Goal: Find specific page/section: Find specific page/section

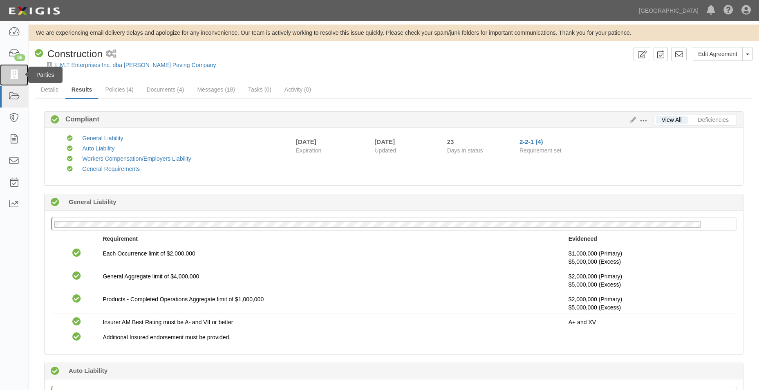
click at [18, 78] on icon at bounding box center [13, 74] width 11 height 9
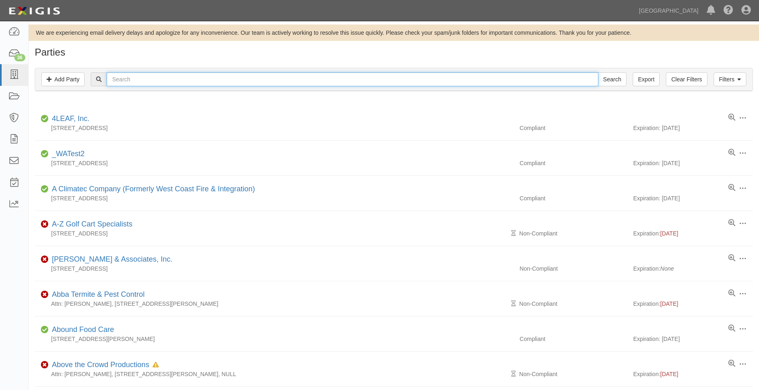
click at [161, 78] on input "text" at bounding box center [352, 79] width 491 height 14
type input "hazzard backflow"
click at [623, 74] on input "Search" at bounding box center [612, 79] width 29 height 14
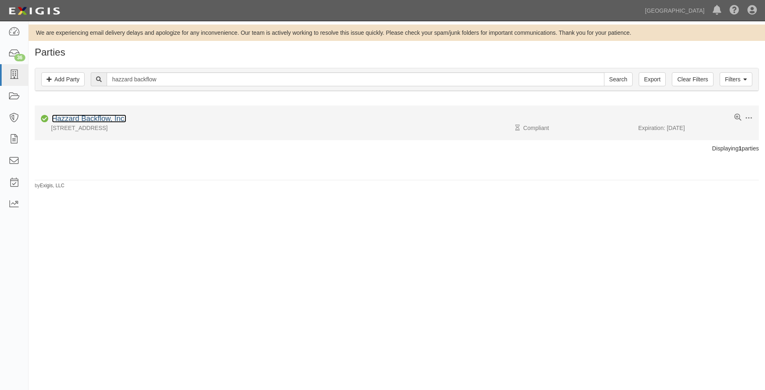
click at [56, 115] on link "Hazzard Backflow, Inc." at bounding box center [89, 118] width 74 height 8
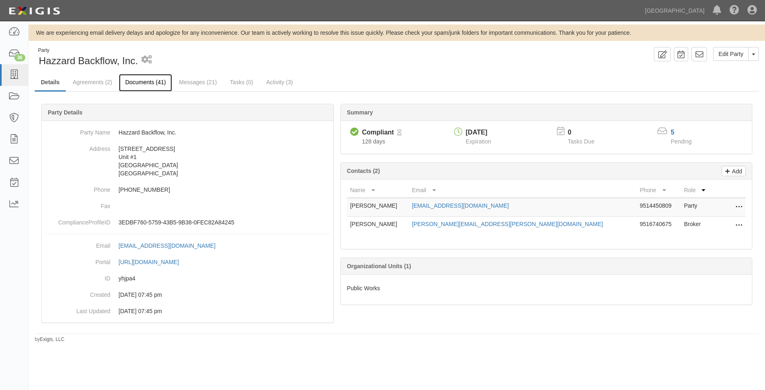
click at [130, 83] on link "Documents (41)" at bounding box center [145, 83] width 53 height 18
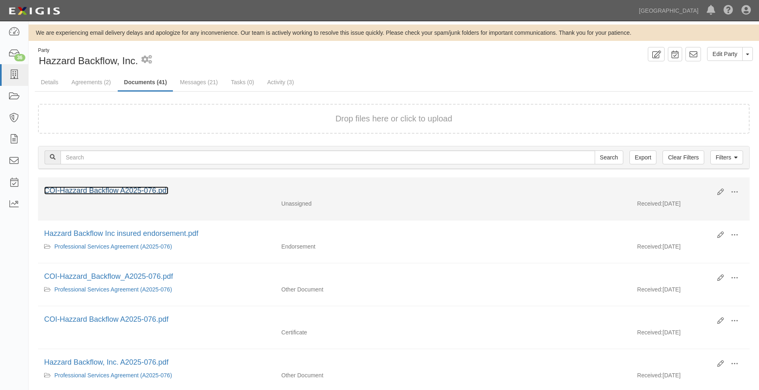
click at [133, 189] on link "COI-Hazzard Backflow A2025-076.pdf" at bounding box center [106, 190] width 124 height 8
click at [719, 189] on icon at bounding box center [720, 192] width 7 height 7
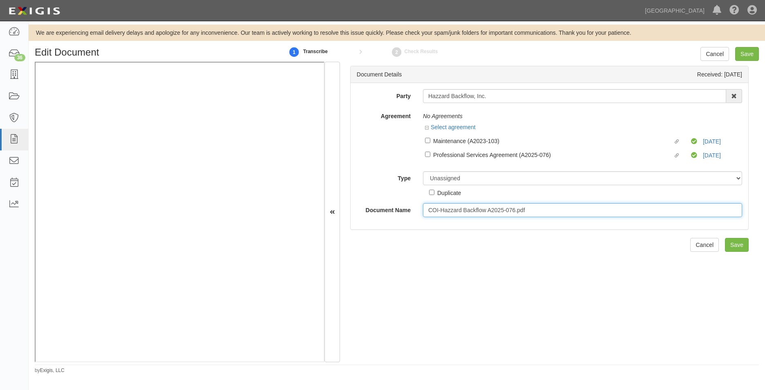
click at [438, 208] on input "COI-Hazzard Backflow A2025-076.pdf" at bounding box center [582, 210] width 319 height 14
type input "Additional Insured Endorsement Hazzard Backflow A2025-076.pdf"
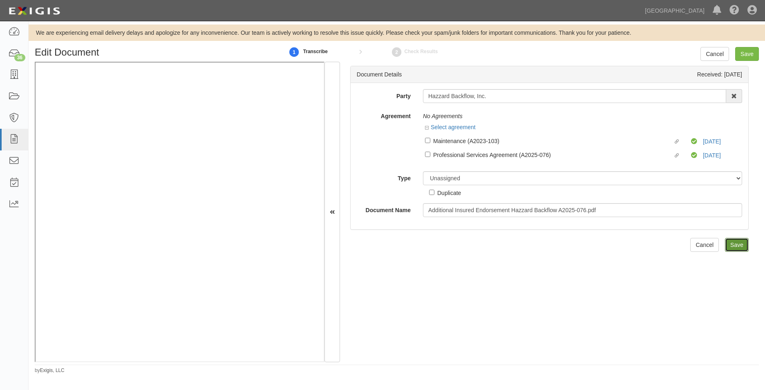
click at [741, 246] on input "Save" at bounding box center [737, 245] width 24 height 14
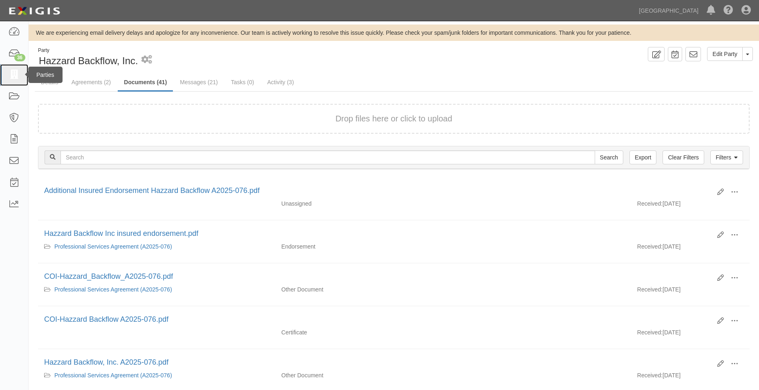
click at [12, 70] on icon at bounding box center [13, 74] width 11 height 9
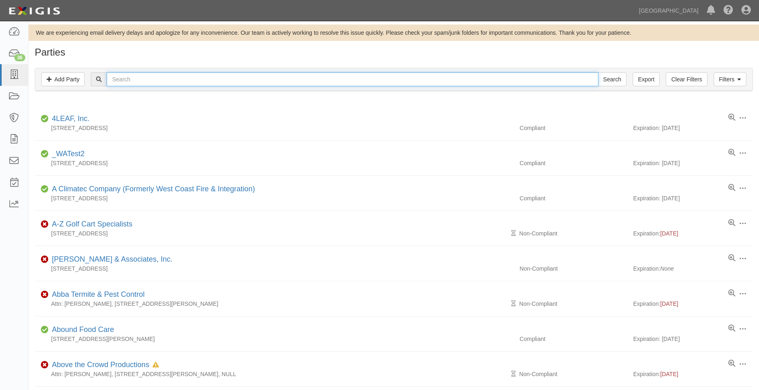
click at [170, 80] on input "text" at bounding box center [352, 79] width 491 height 14
click at [727, 76] on link "Filters" at bounding box center [730, 79] width 33 height 14
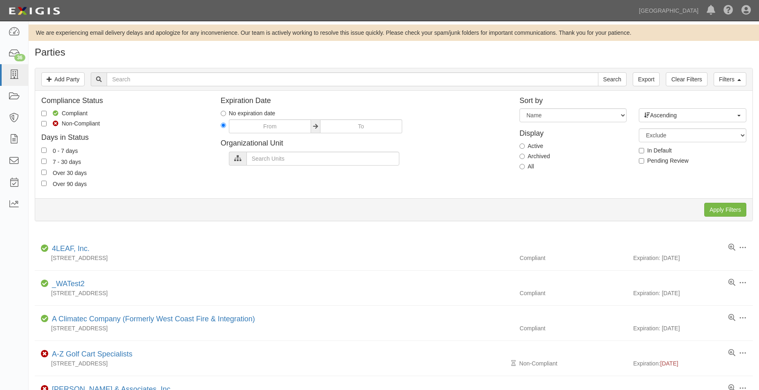
click at [193, 55] on h1 "Parties" at bounding box center [394, 52] width 718 height 11
click at [729, 83] on link "Filters" at bounding box center [730, 79] width 33 height 14
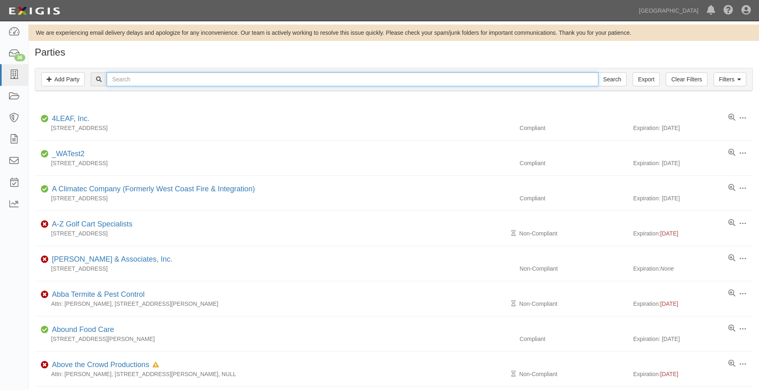
click at [146, 82] on input "text" at bounding box center [352, 79] width 491 height 14
type input "ayso"
click at [598, 72] on input "Search" at bounding box center [612, 79] width 29 height 14
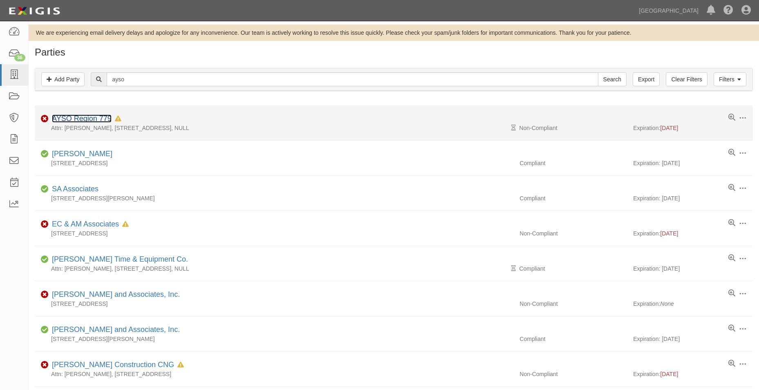
click at [105, 118] on link "AYSO Region 779" at bounding box center [82, 118] width 60 height 8
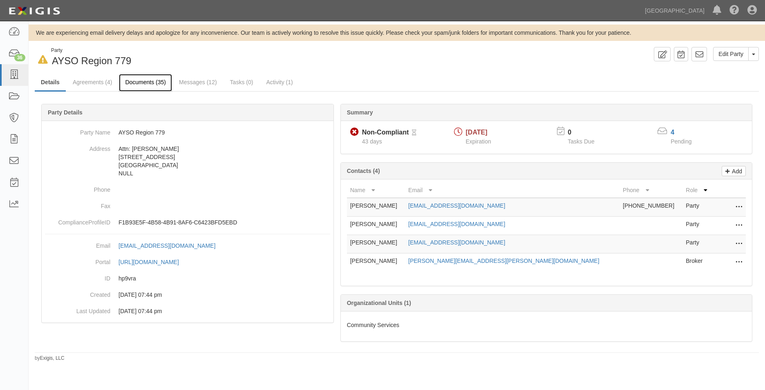
click at [142, 80] on link "Documents (35)" at bounding box center [145, 83] width 53 height 18
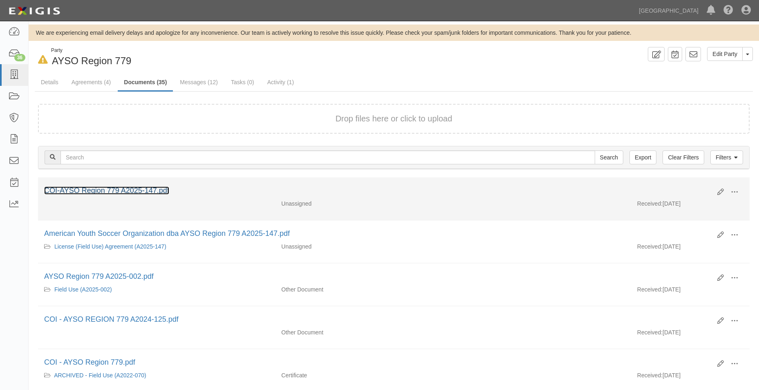
click at [142, 189] on link "COI-AYSO Region 779 A2025-147.pdf" at bounding box center [106, 190] width 125 height 8
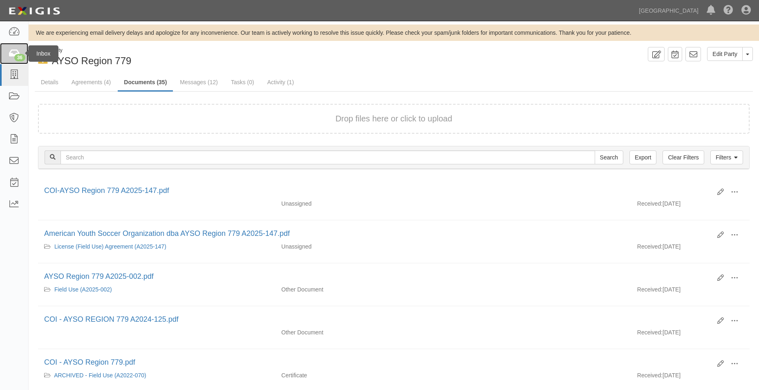
click at [15, 57] on div "36" at bounding box center [19, 57] width 11 height 7
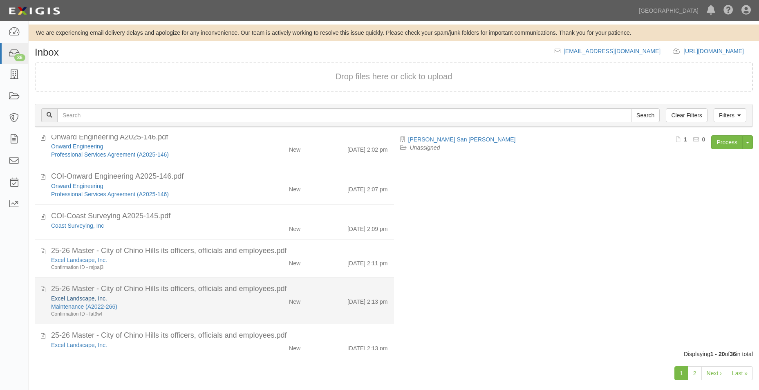
scroll to position [41, 0]
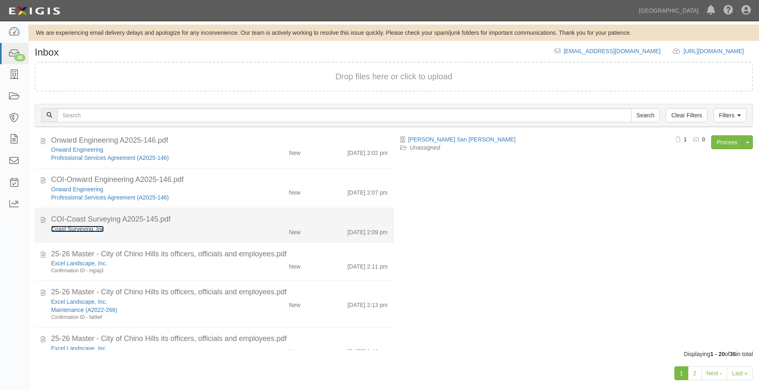
click at [81, 228] on link "Coast Surveying, Inc" at bounding box center [77, 229] width 53 height 7
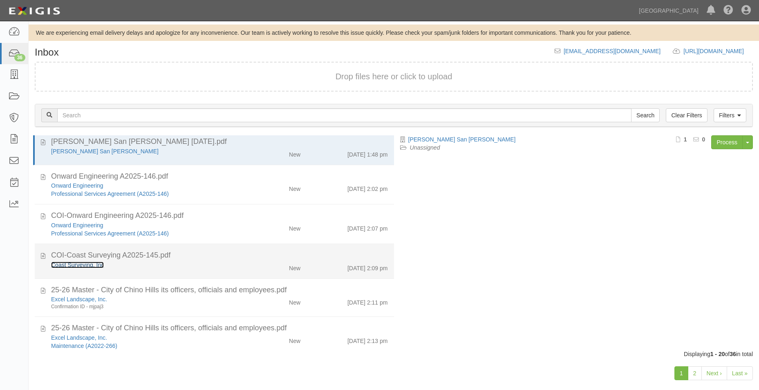
scroll to position [0, 0]
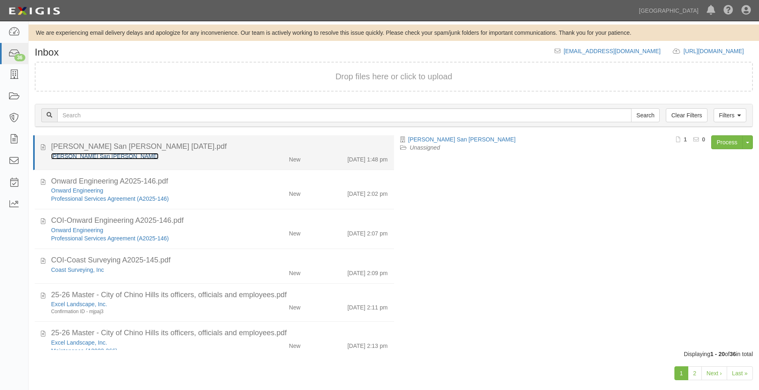
click at [75, 153] on link "Clyde San Juan" at bounding box center [104, 156] width 107 height 7
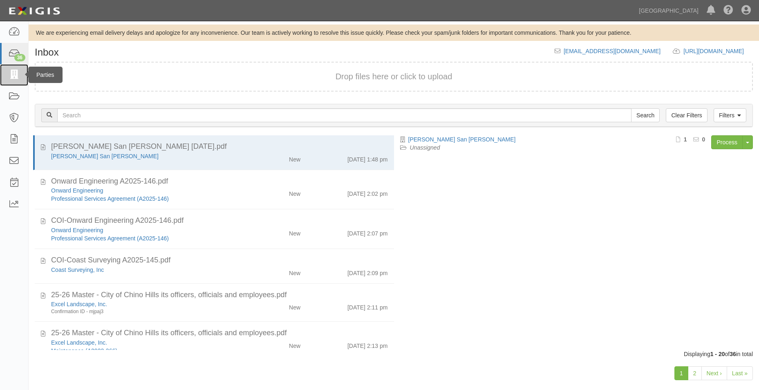
click at [18, 67] on link at bounding box center [14, 75] width 28 height 22
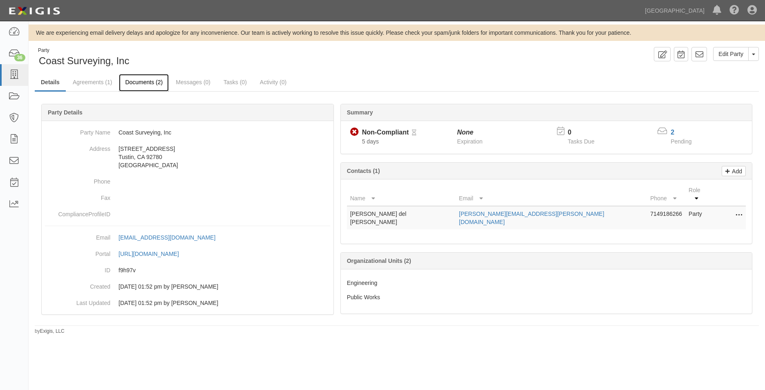
click at [131, 80] on link "Documents (2)" at bounding box center [144, 83] width 50 height 18
click at [11, 61] on link "36" at bounding box center [14, 54] width 28 height 22
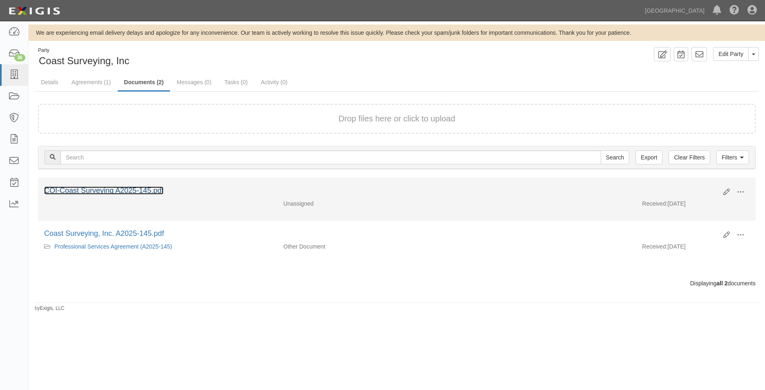
click at [136, 192] on link "COI-Coast Surveying A2025-145.pdf" at bounding box center [103, 190] width 119 height 8
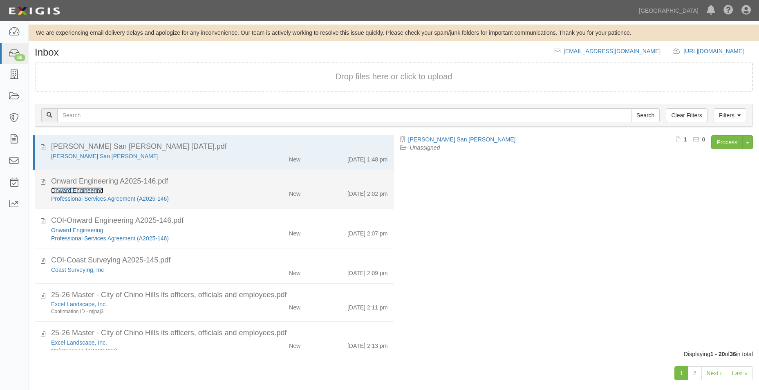
click at [96, 191] on link "Onward Engineering" at bounding box center [77, 190] width 52 height 7
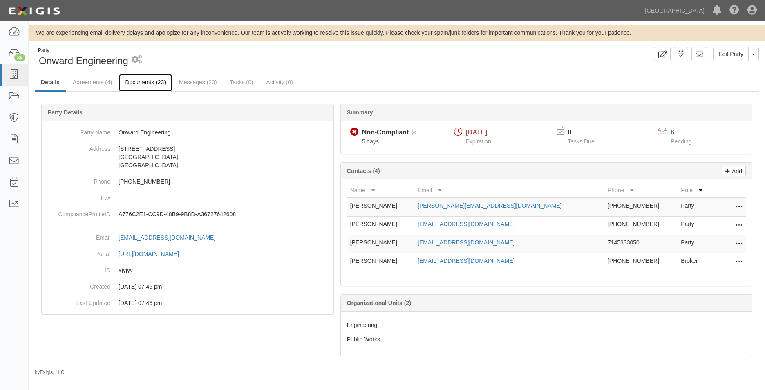
click at [125, 77] on link "Documents (23)" at bounding box center [145, 83] width 53 height 18
click at [23, 49] on link "36" at bounding box center [14, 54] width 28 height 22
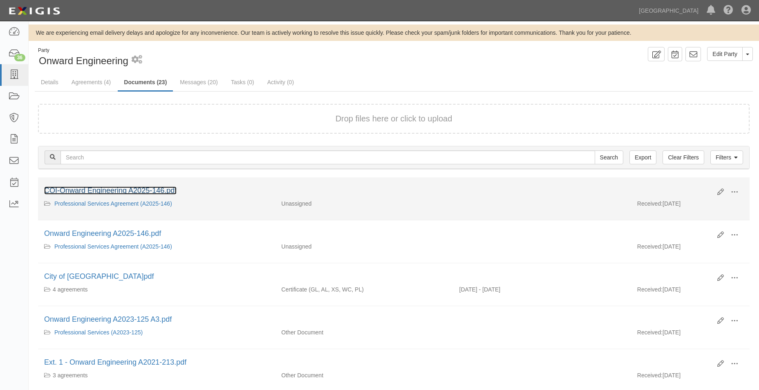
click at [159, 189] on link "COI-Onward Engineering A2025-146.pdf" at bounding box center [110, 190] width 132 height 8
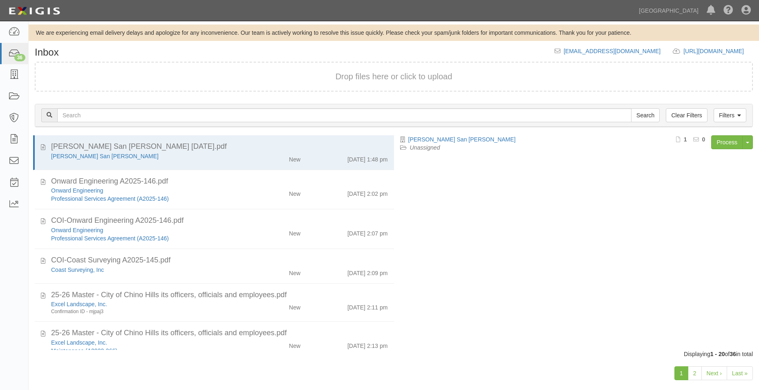
drag, startPoint x: 386, startPoint y: 172, endPoint x: 389, endPoint y: 154, distance: 18.1
click at [389, 154] on div "[PERSON_NAME] San [PERSON_NAME] [DATE].pdf [PERSON_NAME] [GEOGRAPHIC_DATA][PERS…" at bounding box center [211, 242] width 365 height 215
drag, startPoint x: 389, startPoint y: 154, endPoint x: 397, endPoint y: 154, distance: 8.6
click at [397, 154] on div "[PERSON_NAME] [PERSON_NAME] Unassigned Process Toggle Document Dropdown Archive…" at bounding box center [576, 238] width 365 height 207
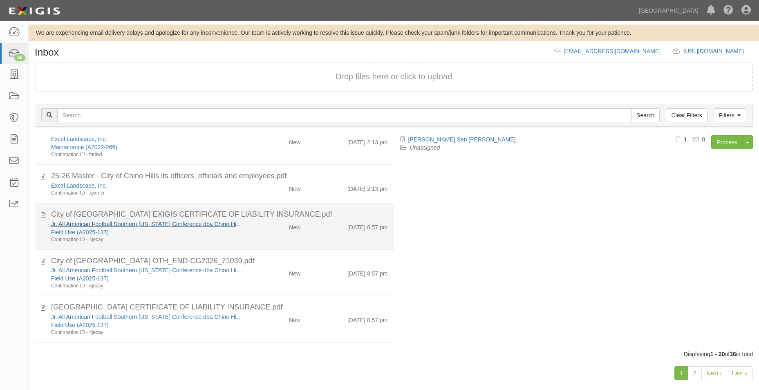
scroll to position [204, 0]
click at [108, 220] on link "Jr. All American Football Southern California Conference dba Chino Hills Jr All…" at bounding box center [166, 223] width 230 height 7
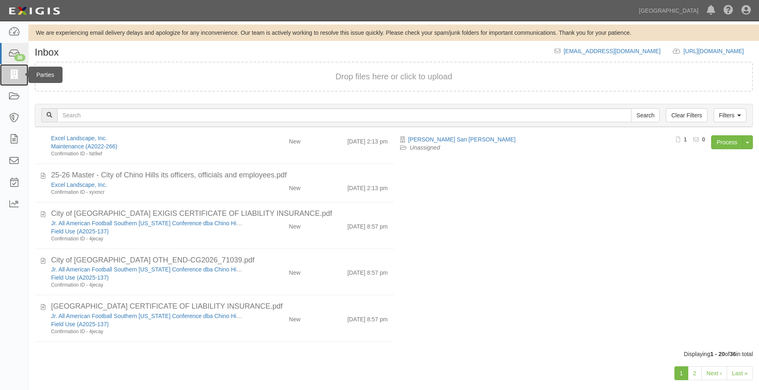
click at [2, 76] on link at bounding box center [14, 75] width 28 height 22
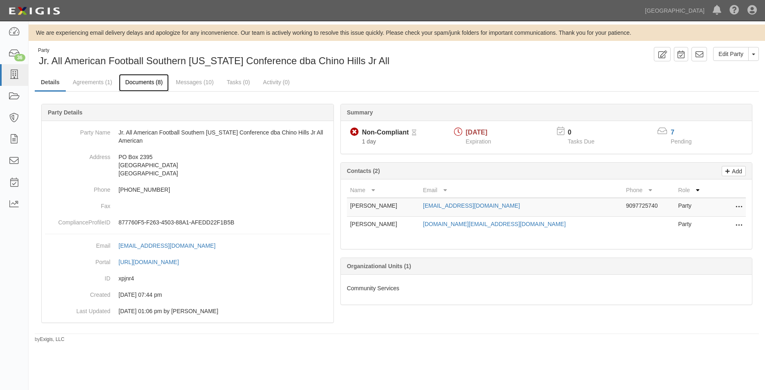
click at [158, 87] on link "Documents (8)" at bounding box center [144, 83] width 50 height 18
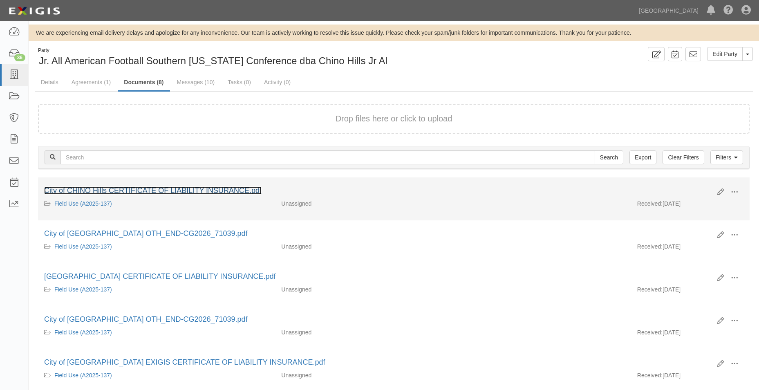
click at [157, 190] on link "City of CHINO Hills CERTIFICATE OF LIABILITY INSURANCE.pdf" at bounding box center [152, 190] width 217 height 8
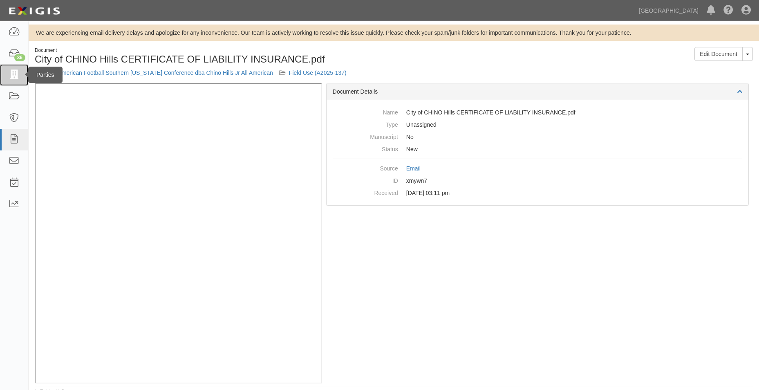
click at [24, 75] on link at bounding box center [14, 75] width 28 height 22
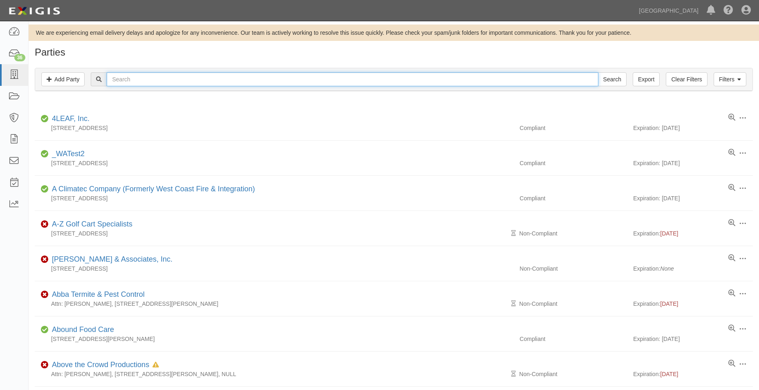
click at [121, 79] on input "text" at bounding box center [352, 79] width 491 height 14
type input "the grill"
click at [598, 72] on input "Search" at bounding box center [612, 79] width 29 height 14
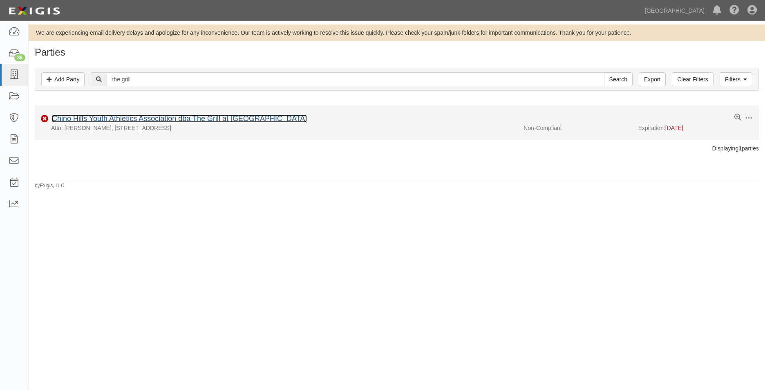
click at [187, 118] on link "Chino Hills Youth Athletics Association dba The Grill at [GEOGRAPHIC_DATA]" at bounding box center [179, 118] width 255 height 8
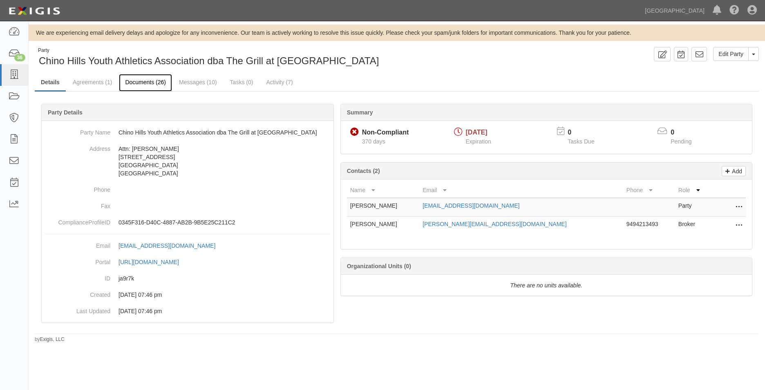
click at [152, 83] on link "Documents (26)" at bounding box center [145, 83] width 53 height 18
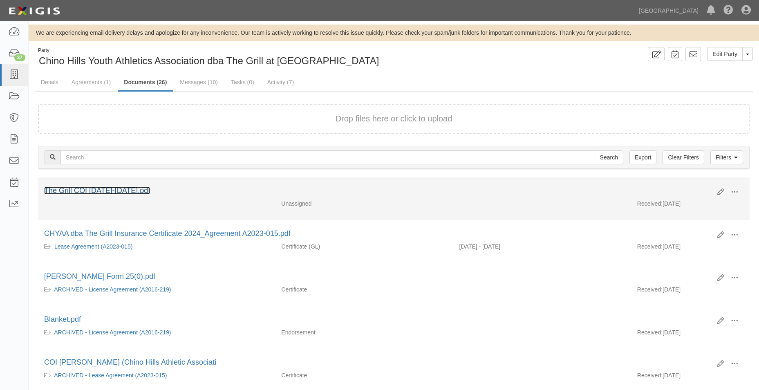
click at [107, 192] on link "The Grill COI [DATE]-[DATE].pdf" at bounding box center [97, 190] width 106 height 8
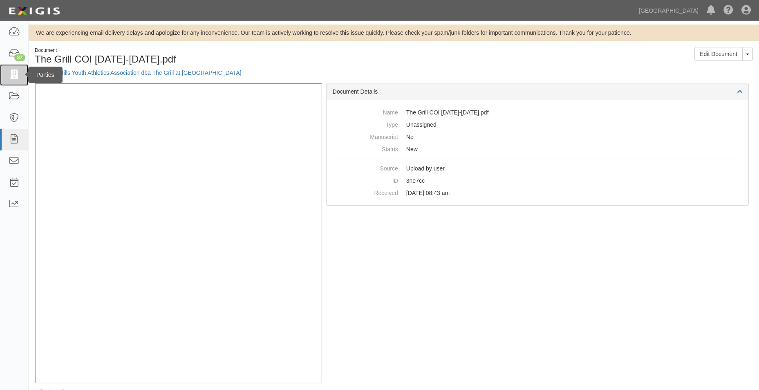
click at [2, 69] on link at bounding box center [14, 75] width 28 height 22
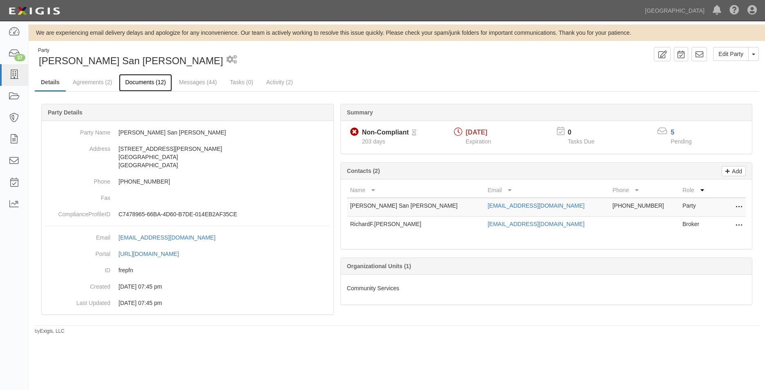
click at [141, 76] on link "Documents (12)" at bounding box center [145, 83] width 53 height 18
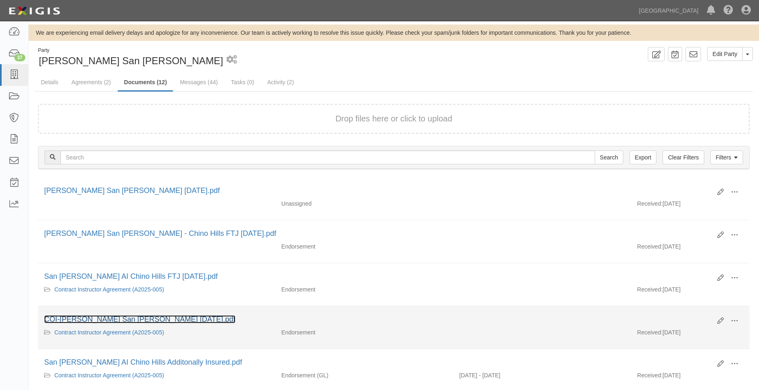
click at [118, 318] on link "COI-Clyde San Juan 1.27.26.pdf" at bounding box center [139, 319] width 191 height 8
